Goal: Find specific page/section: Find specific page/section

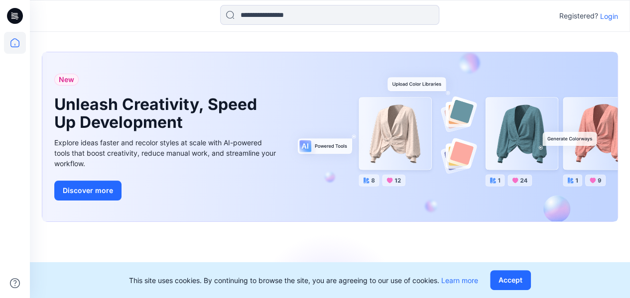
click at [612, 14] on p "Login" at bounding box center [609, 16] width 18 height 10
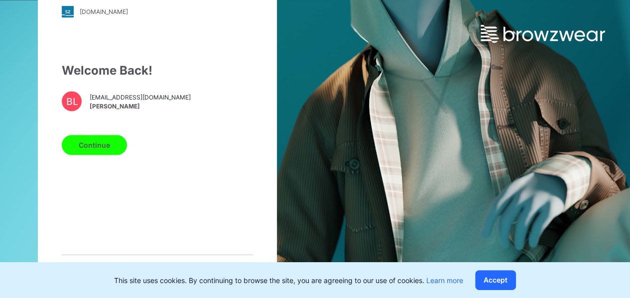
click at [97, 148] on button "Continue" at bounding box center [94, 145] width 65 height 20
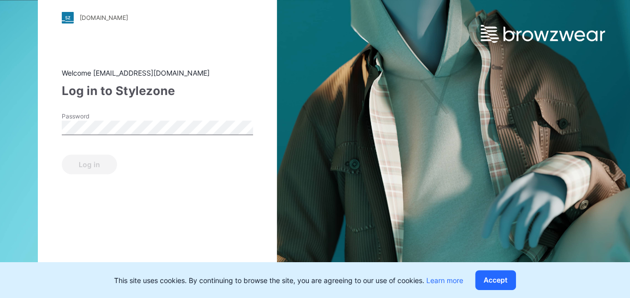
click at [114, 120] on label "Password" at bounding box center [97, 116] width 70 height 9
click at [83, 166] on button "Log in" at bounding box center [89, 164] width 55 height 20
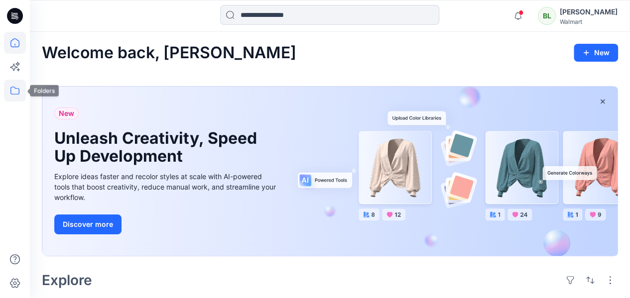
click at [8, 84] on icon at bounding box center [15, 91] width 22 height 22
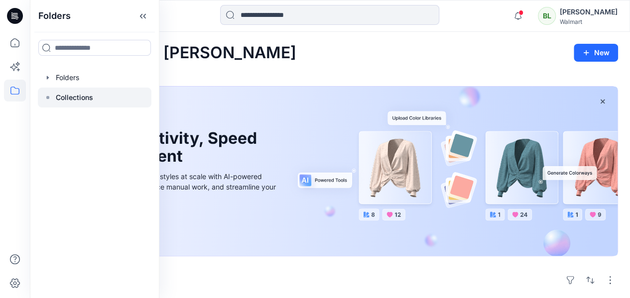
click at [99, 92] on div at bounding box center [95, 98] width 114 height 20
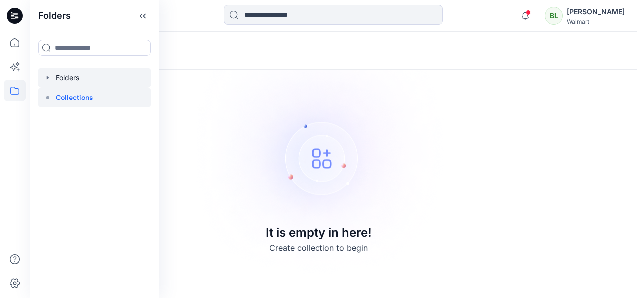
click at [102, 79] on div at bounding box center [95, 78] width 114 height 20
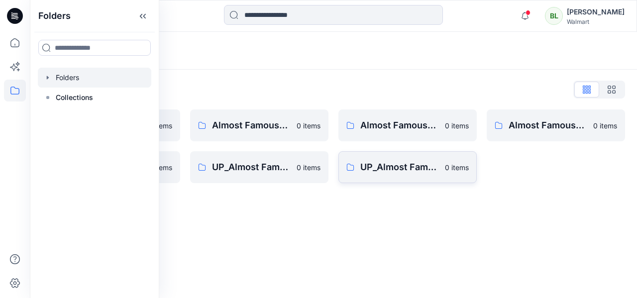
click at [429, 175] on link "UP_Almost Famous_D34_YA_Tops. Dresses, Sweaters, Sets 0 items" at bounding box center [408, 167] width 138 height 32
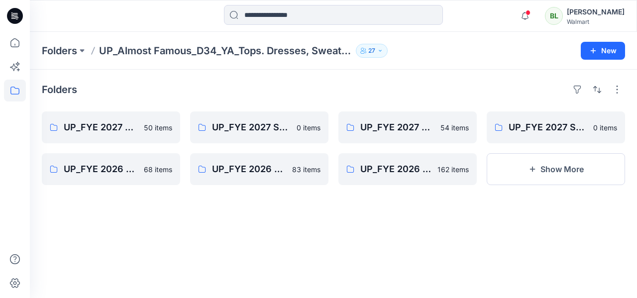
click at [166, 79] on div "Folders UP_FYE 2027 S2 Almost Famous YA Tops, Dresses, Sweaters, Sets 50 items …" at bounding box center [333, 184] width 607 height 229
click at [100, 131] on p "UP_FYE 2027 S2 Almost Famous YA Tops, Dresses, Sweaters, Sets" at bounding box center [110, 127] width 93 height 14
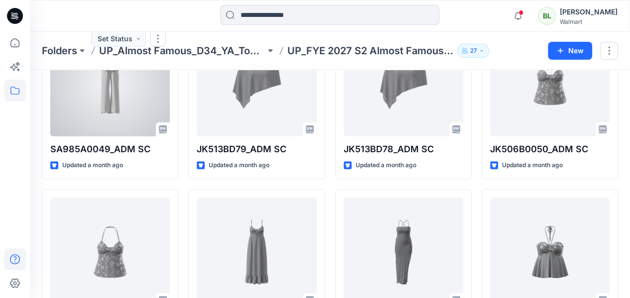
scroll to position [100, 0]
